Goal: Transaction & Acquisition: Purchase product/service

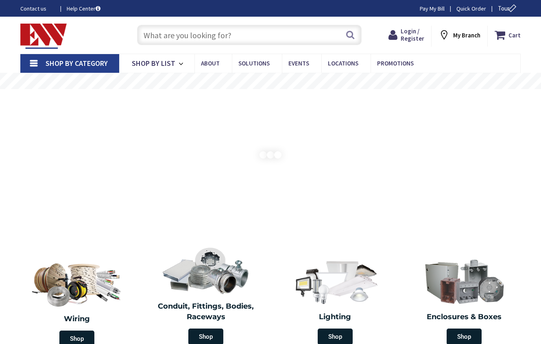
click at [252, 37] on input "text" at bounding box center [249, 35] width 225 height 20
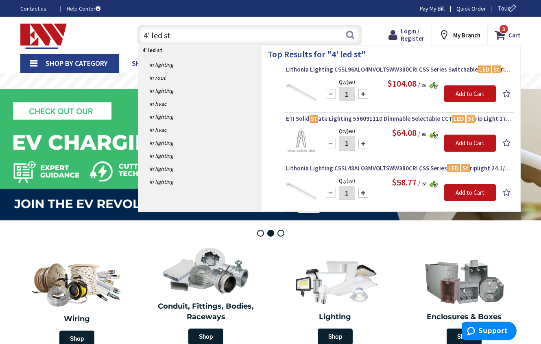
type input "4' led st"
click at [294, 87] on img at bounding box center [301, 92] width 31 height 31
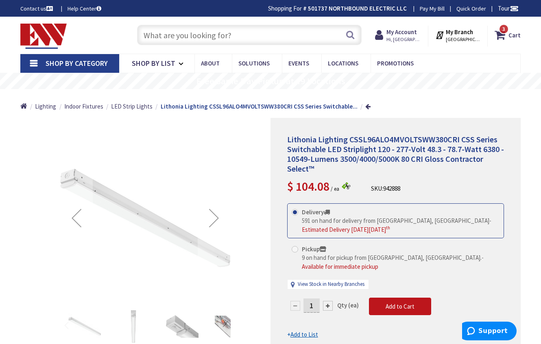
click at [261, 37] on input "text" at bounding box center [249, 35] width 225 height 20
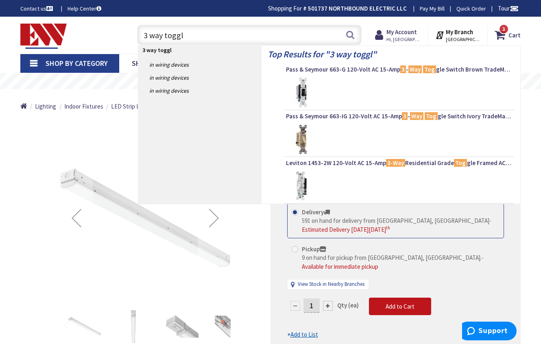
type input "3 way toggle"
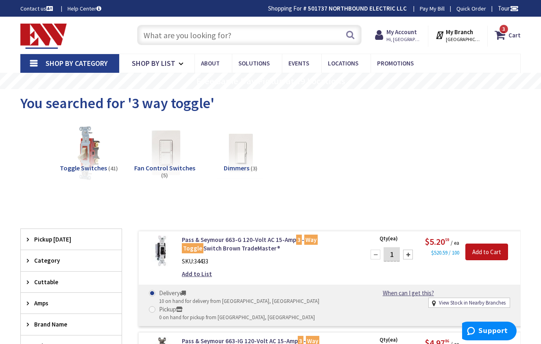
click at [246, 33] on input "text" at bounding box center [249, 35] width 225 height 20
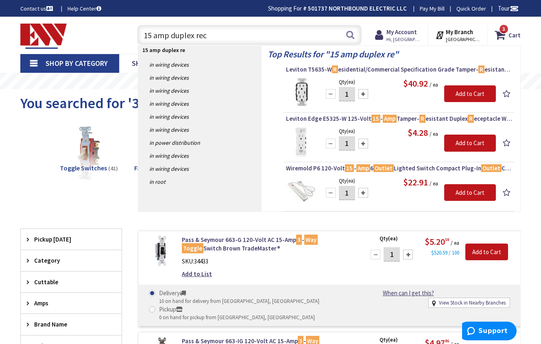
type input "15 amp duplex recp"
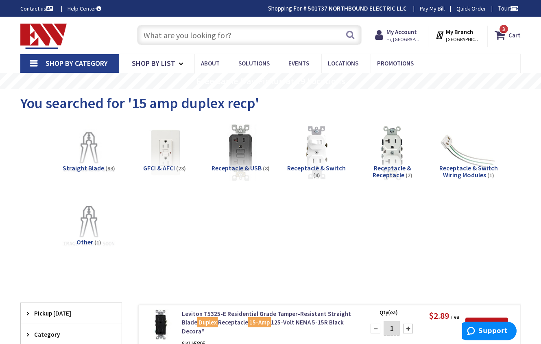
click at [387, 161] on img at bounding box center [392, 153] width 62 height 62
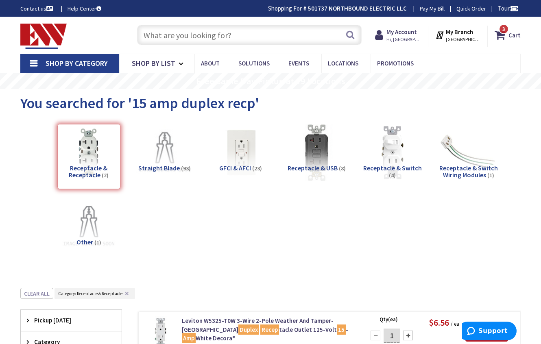
click at [220, 37] on input "text" at bounding box center [249, 35] width 225 height 20
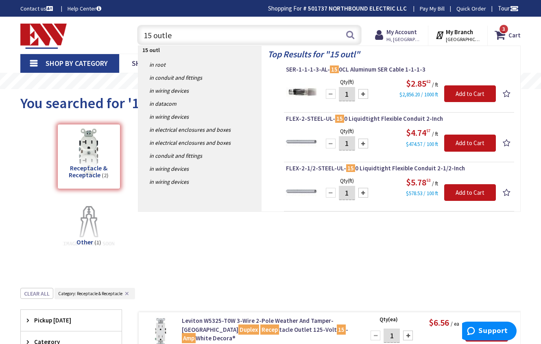
type input "15 outlet"
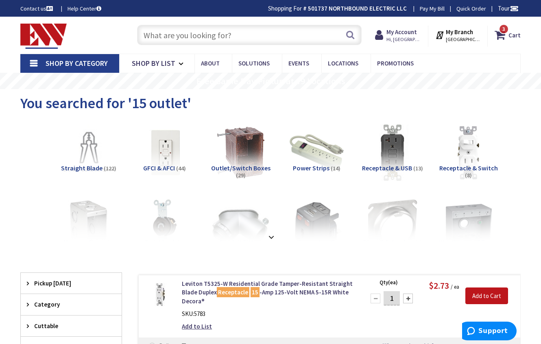
click at [242, 39] on input "text" at bounding box center [249, 35] width 225 height 20
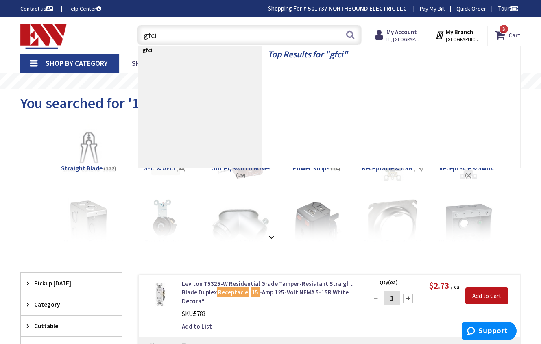
type input "gfci"
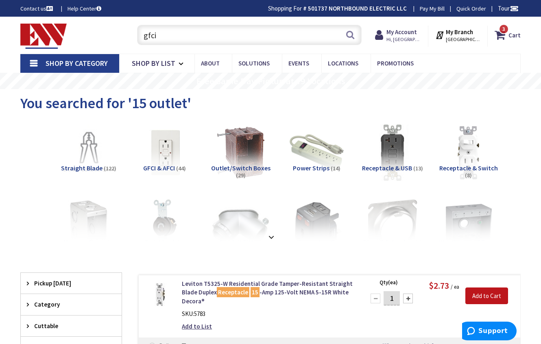
scroll to position [50, 0]
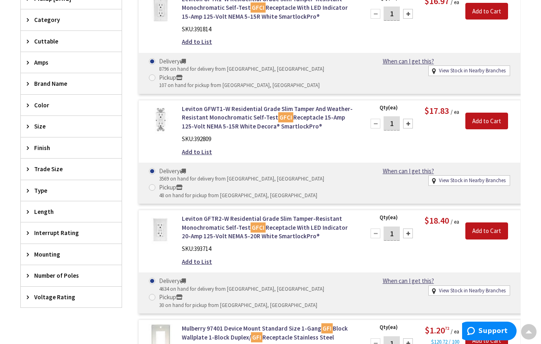
scroll to position [325, 0]
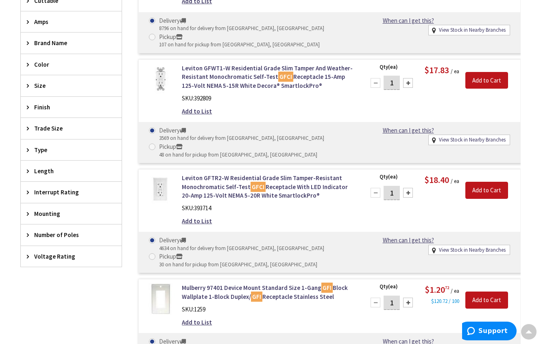
drag, startPoint x: 0, startPoint y: 0, endPoint x: 279, endPoint y: 129, distance: 307.6
click at [279, 129] on div "Delivery 3569 on hand for delivery from [GEOGRAPHIC_DATA], [GEOGRAPHIC_DATA] Pi…" at bounding box center [252, 142] width 218 height 33
